Goal: Navigation & Orientation: Find specific page/section

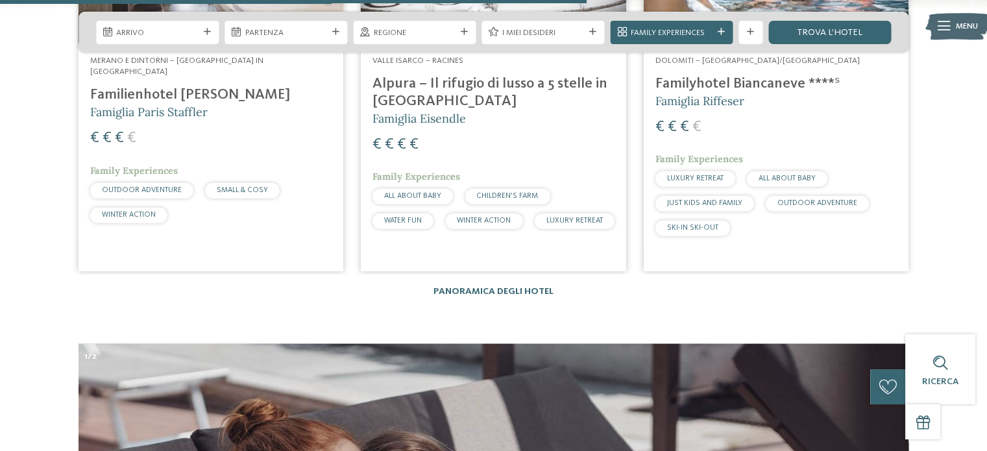
scroll to position [3193, 0]
click at [510, 286] on link "Panoramica degli hotel" at bounding box center [494, 290] width 120 height 9
